Goal: Task Accomplishment & Management: Use online tool/utility

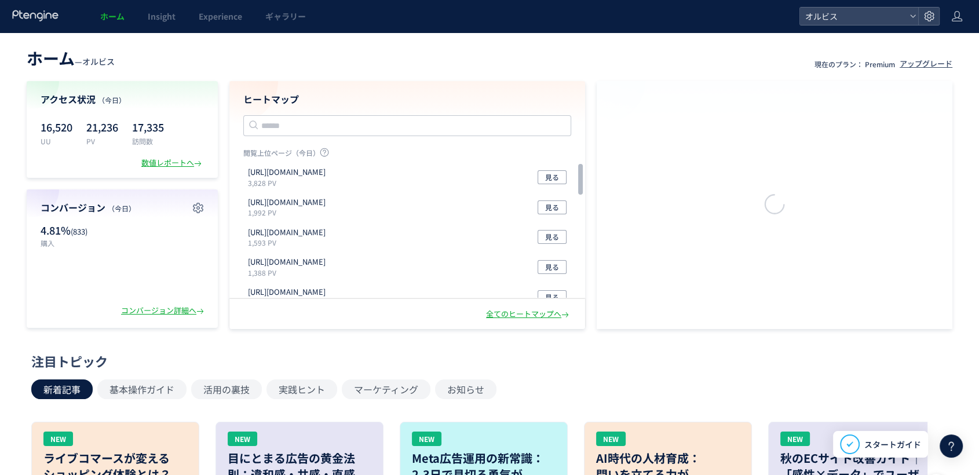
click at [949, 446] on icon at bounding box center [951, 446] width 14 height 14
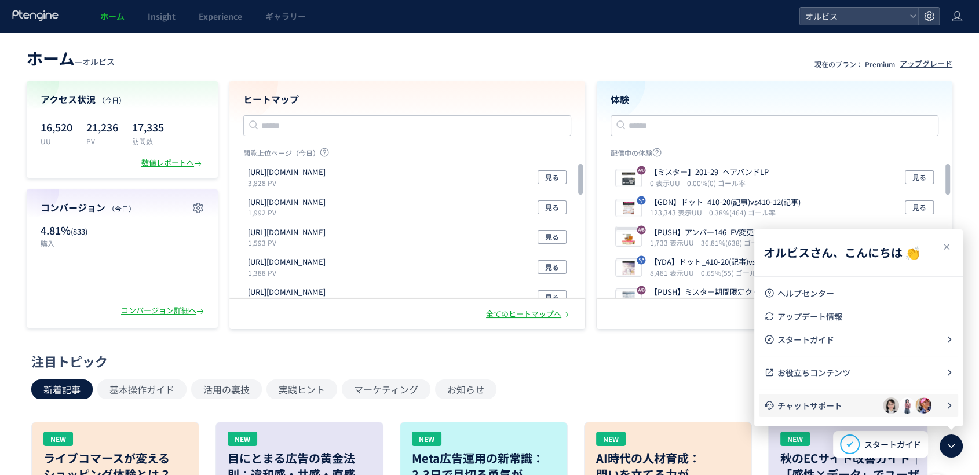
click at [804, 414] on li "チャットサポート" at bounding box center [858, 405] width 199 height 23
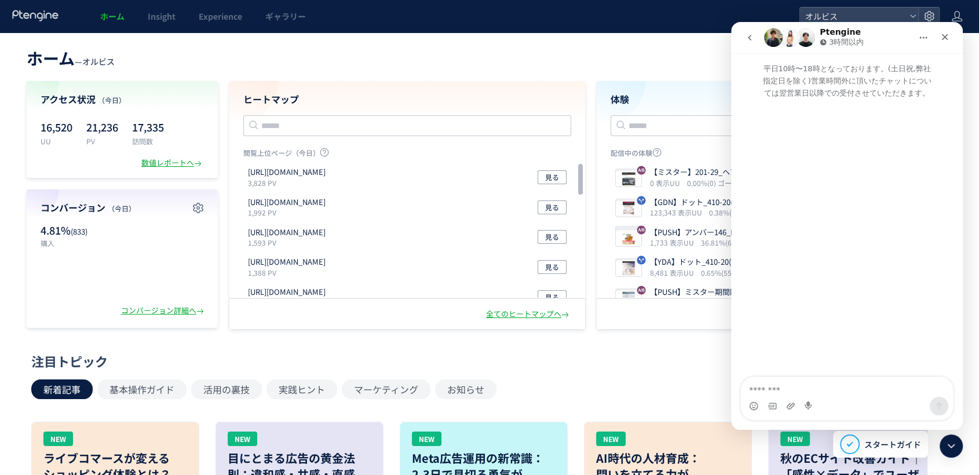
click at [746, 40] on icon "go back" at bounding box center [749, 37] width 9 height 9
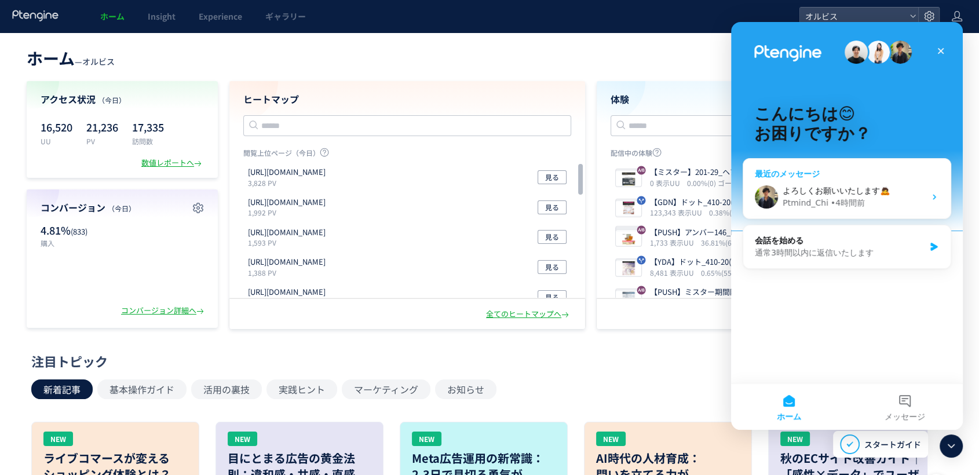
click at [908, 198] on div "Ptmind_Chi • 4時間前" at bounding box center [854, 203] width 143 height 12
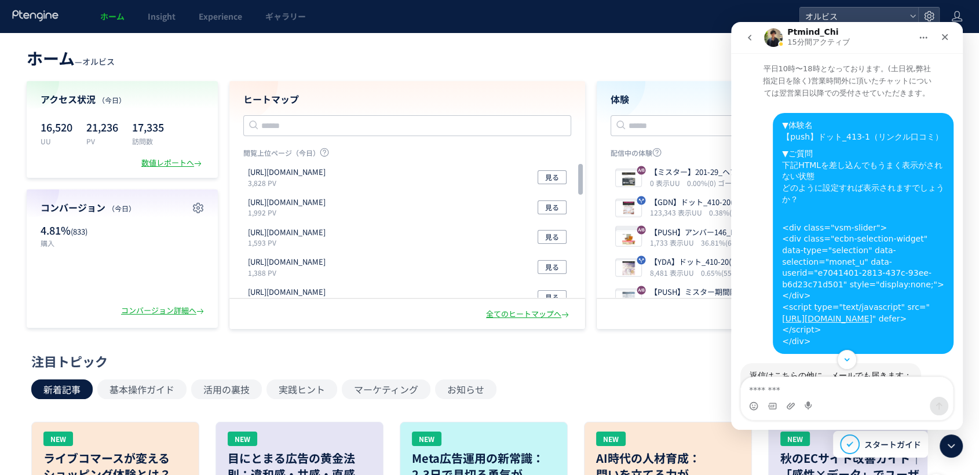
click at [745, 36] on icon "go back" at bounding box center [749, 37] width 9 height 9
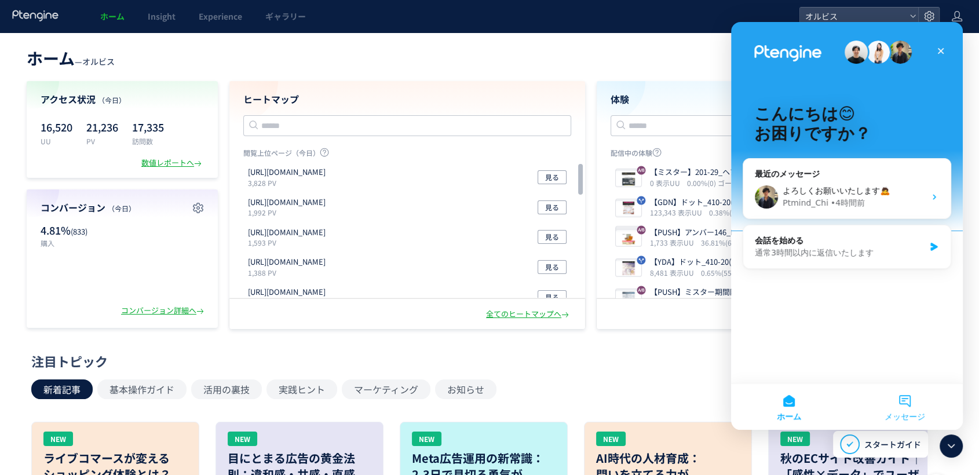
click at [905, 408] on button "メッセージ" at bounding box center [905, 406] width 116 height 46
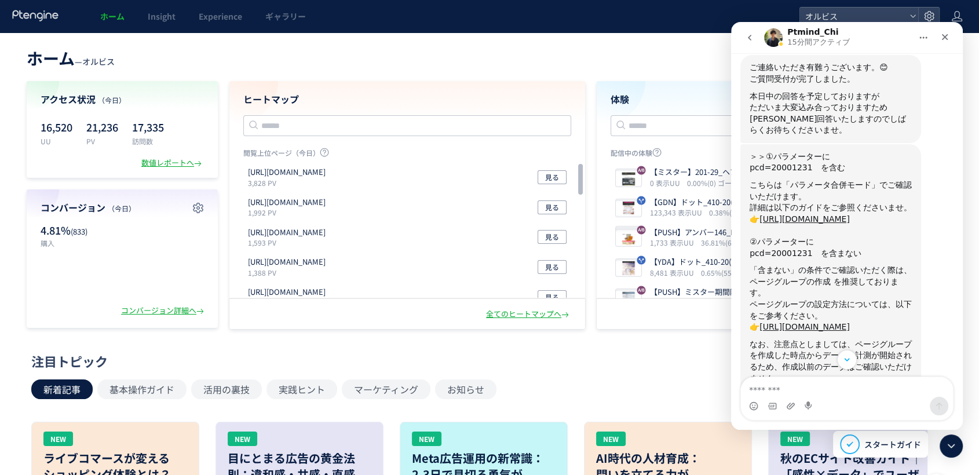
scroll to position [377, 0]
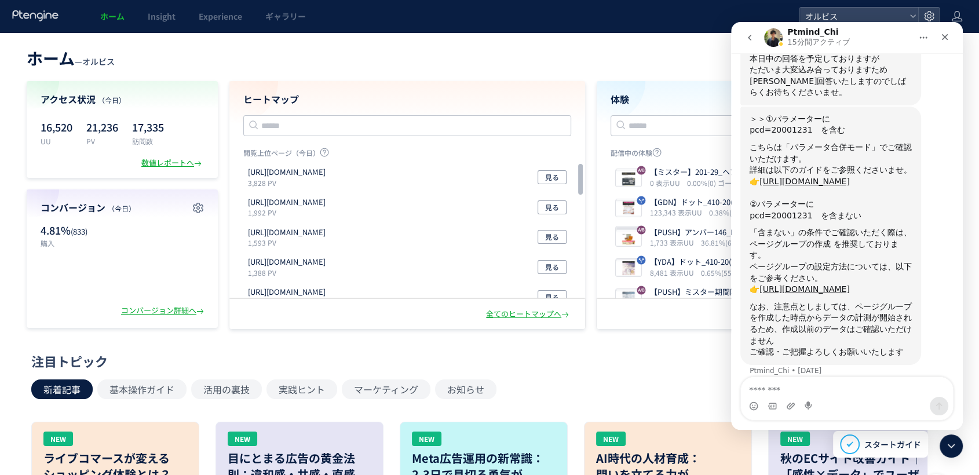
click at [745, 34] on icon "go back" at bounding box center [749, 37] width 9 height 9
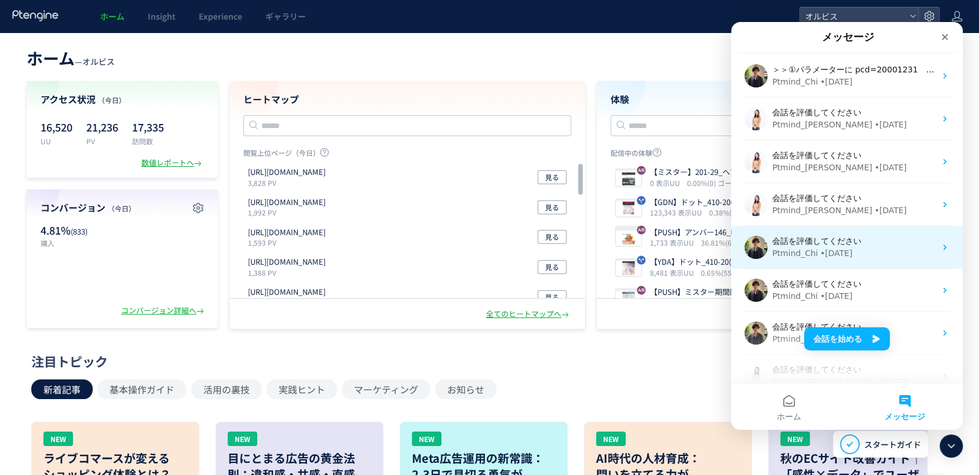
scroll to position [0, 0]
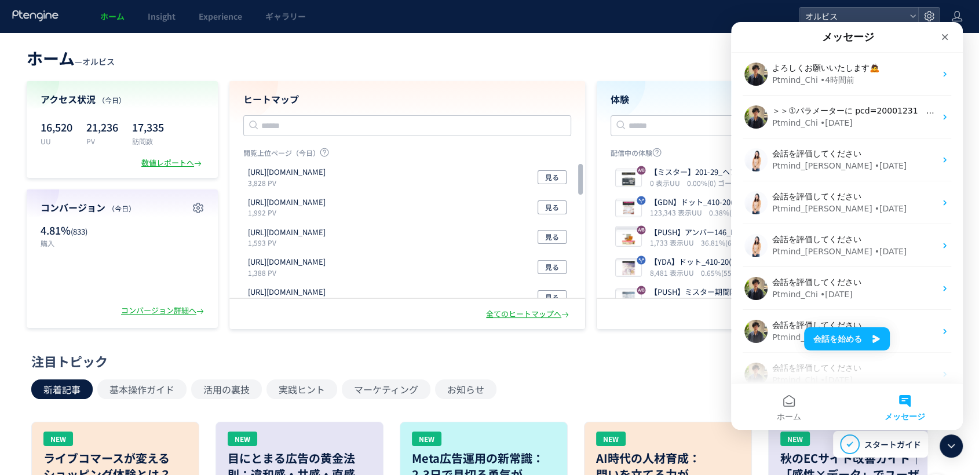
click at [492, 56] on header "ホーム — オルビス 現在のプラン： Premium アップグレード" at bounding box center [490, 56] width 926 height 25
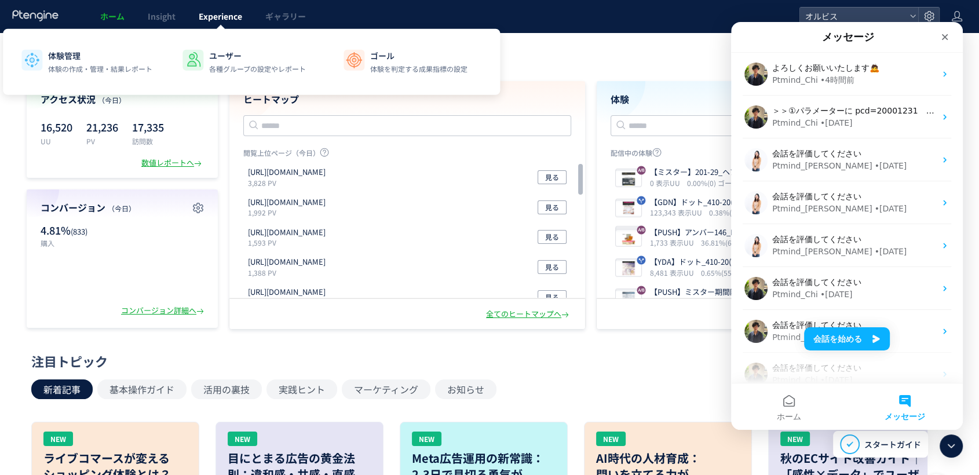
click at [204, 18] on span "Experience" at bounding box center [220, 16] width 43 height 12
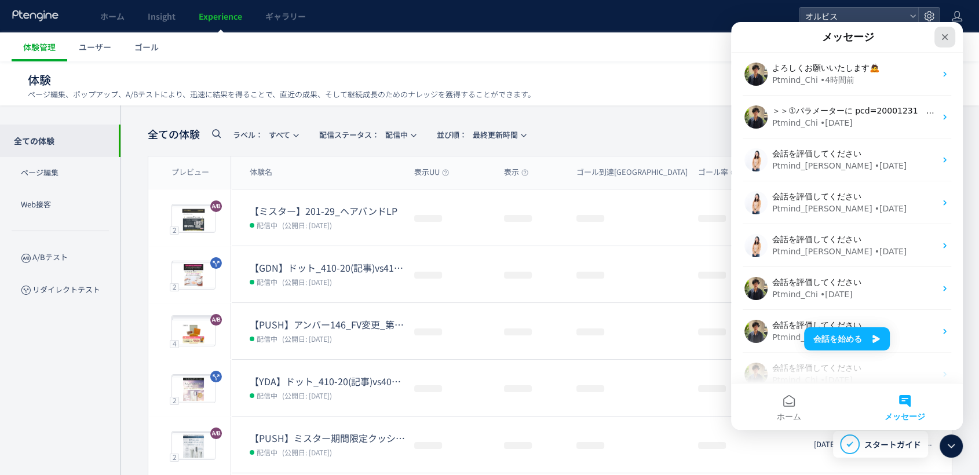
click at [945, 39] on icon "クローズ" at bounding box center [944, 36] width 9 height 9
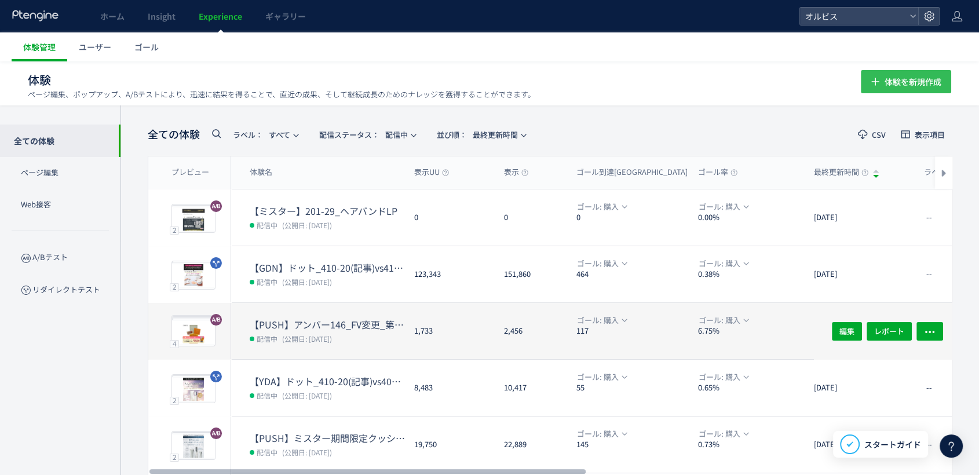
click at [886, 84] on span "体験を新規作成" at bounding box center [913, 81] width 57 height 23
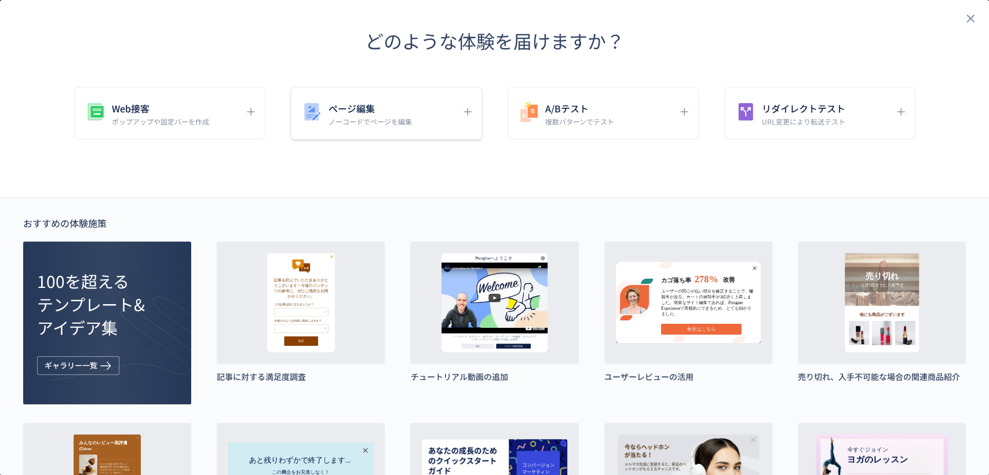
click at [405, 119] on p "ノーコードでページを編集" at bounding box center [369, 121] width 83 height 10
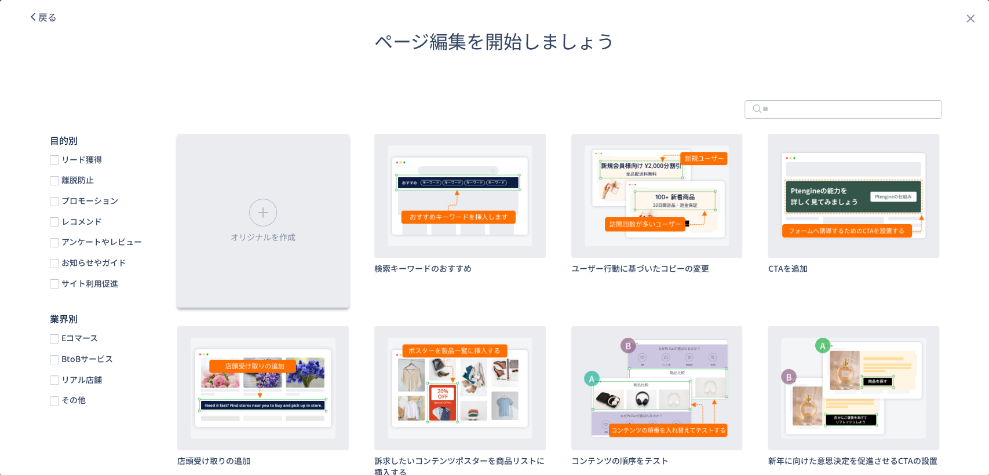
click at [228, 208] on div "オリジナルを作成" at bounding box center [262, 221] width 171 height 174
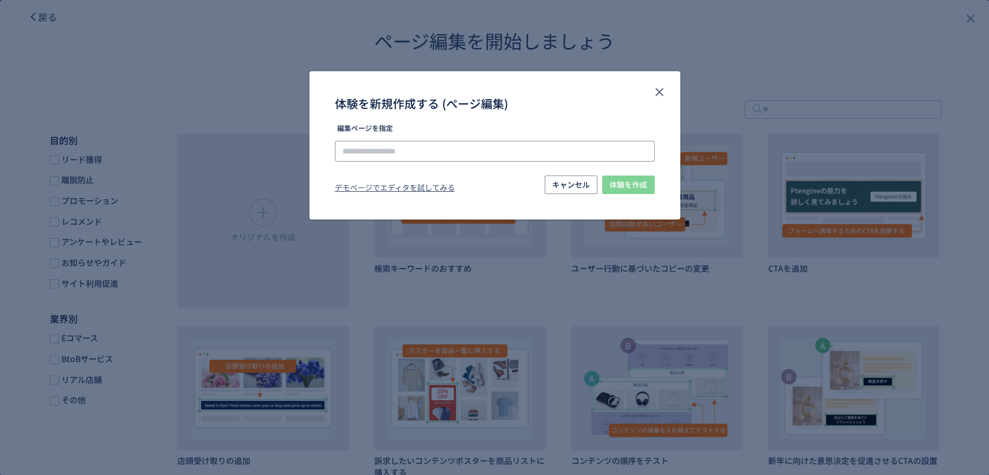
click at [388, 145] on input "体験を新規作成する (ページ編集)" at bounding box center [495, 151] width 320 height 21
paste input "**********"
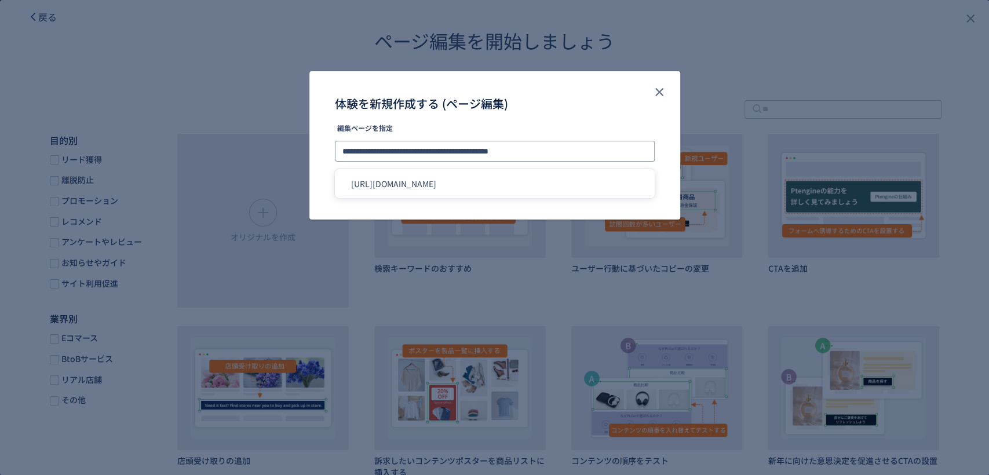
type input "**********"
click at [558, 182] on li "[URL][DOMAIN_NAME]" at bounding box center [494, 184] width 310 height 20
click at [630, 187] on span "体験を作成" at bounding box center [628, 185] width 38 height 19
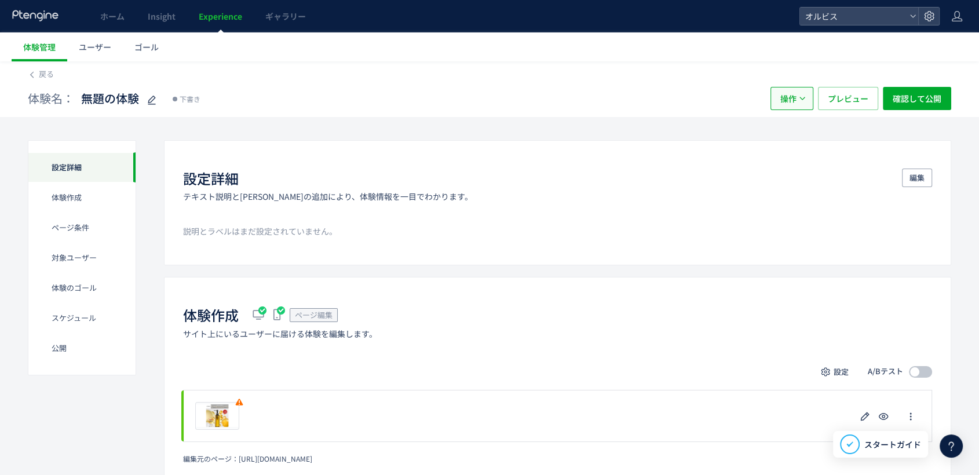
click at [801, 95] on icon "button" at bounding box center [802, 98] width 7 height 7
click at [788, 157] on li "削除" at bounding box center [791, 154] width 39 height 21
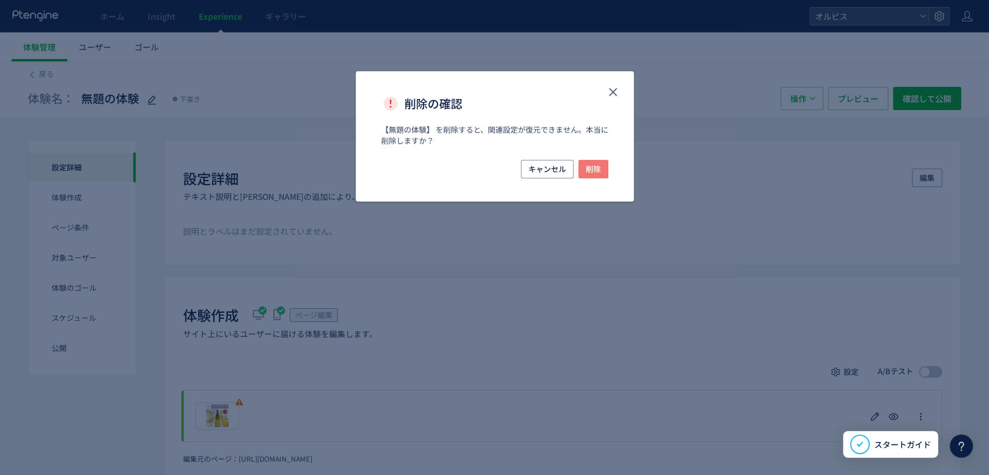
click at [601, 176] on button "削除" at bounding box center [593, 169] width 30 height 19
